Goal: Information Seeking & Learning: Check status

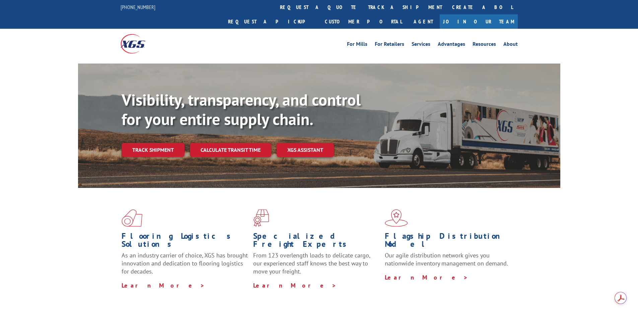
click at [363, 7] on link "track a shipment" at bounding box center [405, 7] width 84 height 14
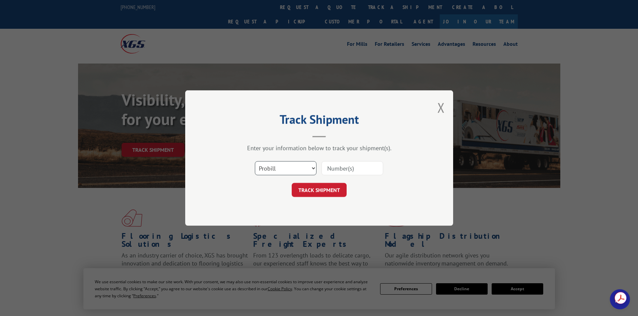
click at [292, 170] on select "Select category... Probill BOL PO" at bounding box center [286, 168] width 62 height 14
select select "po"
click at [255, 161] on select "Select category... Probill BOL PO" at bounding box center [286, 168] width 62 height 14
click at [344, 168] on input at bounding box center [352, 168] width 62 height 14
paste input "32507750"
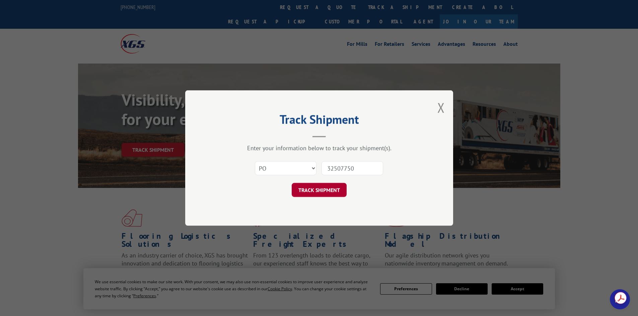
type input "32507750"
click at [323, 192] on button "TRACK SHIPMENT" at bounding box center [319, 190] width 55 height 14
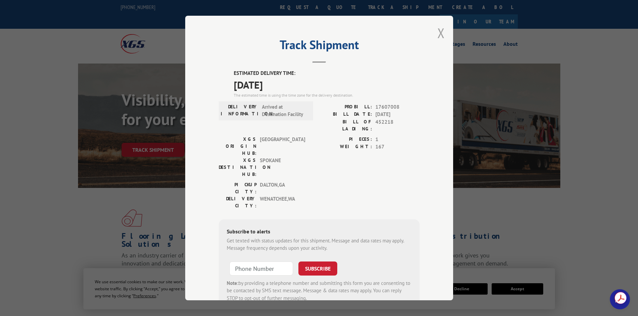
click at [438, 31] on button "Close modal" at bounding box center [440, 33] width 7 height 18
